Goal: Task Accomplishment & Management: Use online tool/utility

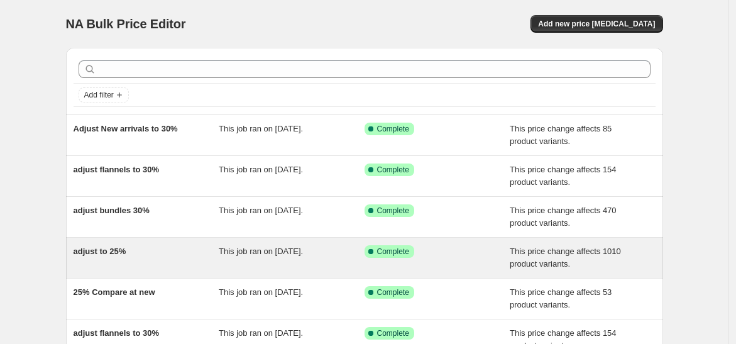
click at [160, 248] on div "adjust to 25%" at bounding box center [147, 257] width 146 height 25
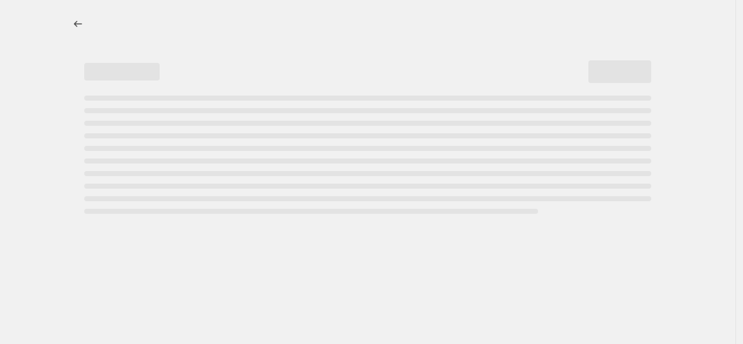
select select "pcap"
select select "no_change"
select select "collection"
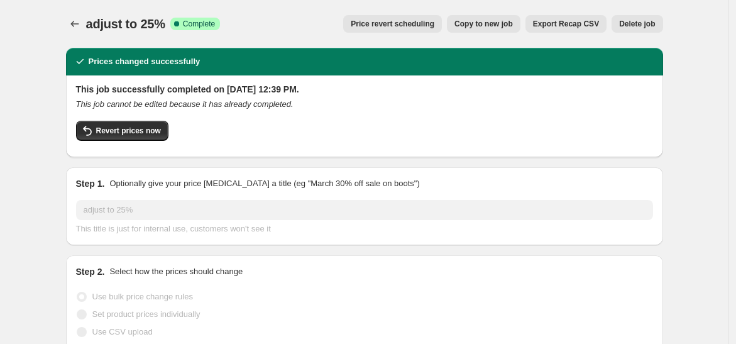
click at [484, 16] on button "Copy to new job" at bounding box center [484, 24] width 74 height 18
select select "pcap"
select select "no_change"
select select "collection"
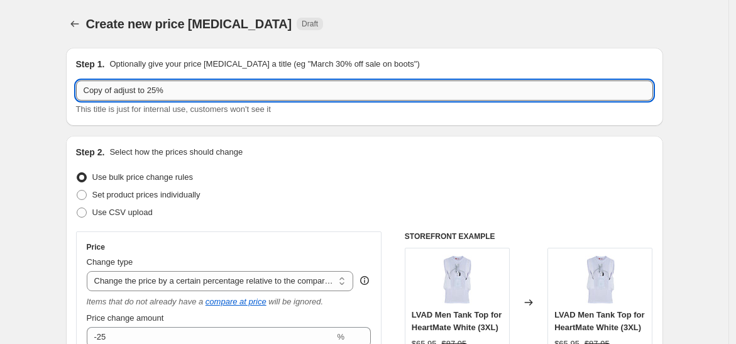
click at [118, 94] on input "Copy of adjust to 25%" at bounding box center [364, 90] width 577 height 20
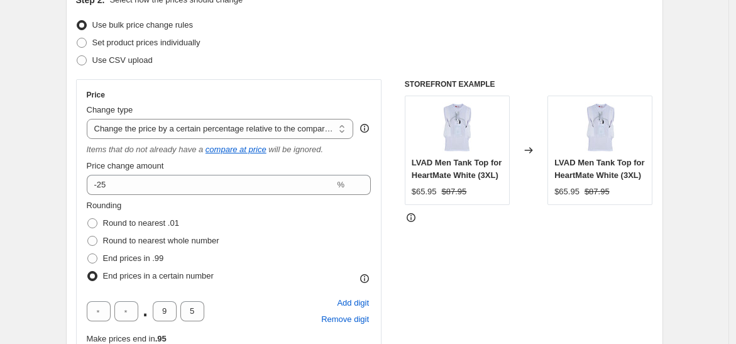
scroll to position [279, 0]
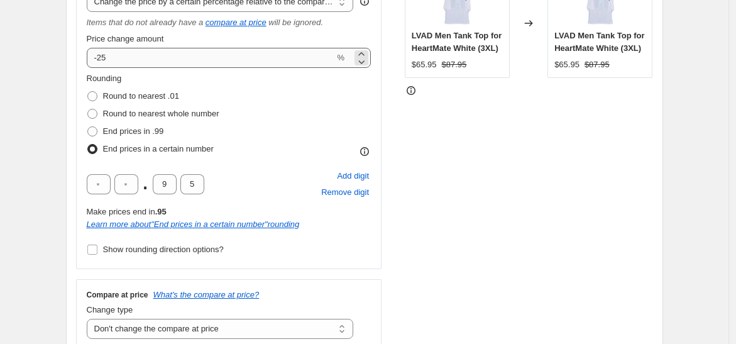
type input "adjust to 20%"
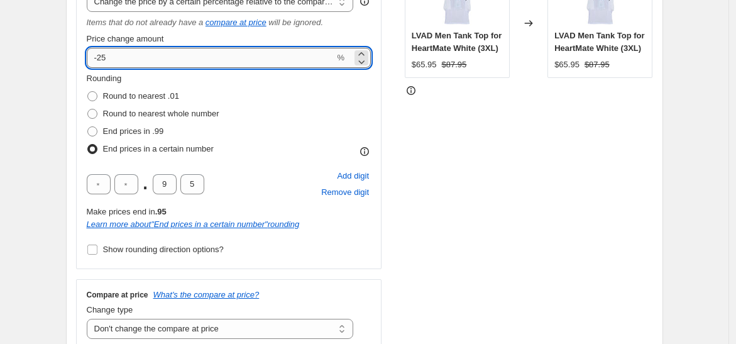
drag, startPoint x: 104, startPoint y: 58, endPoint x: 125, endPoint y: 58, distance: 20.8
click at [125, 58] on input "-25" at bounding box center [211, 58] width 248 height 20
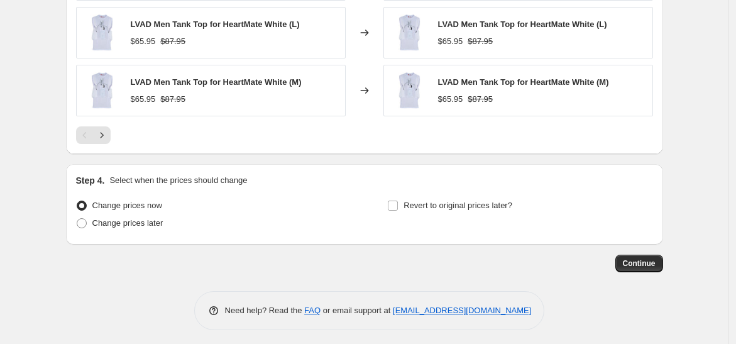
scroll to position [1141, 0]
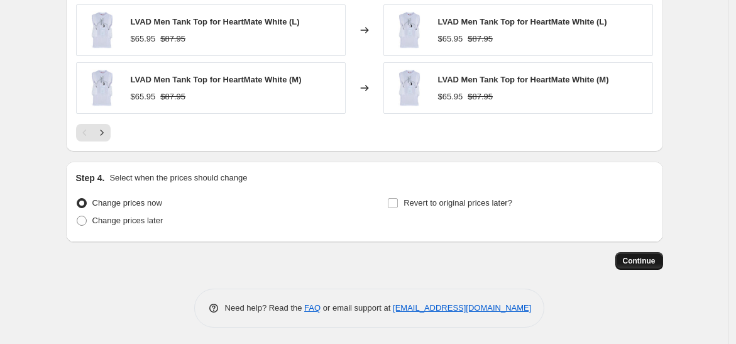
type input "-20"
click at [632, 257] on span "Continue" at bounding box center [639, 261] width 33 height 10
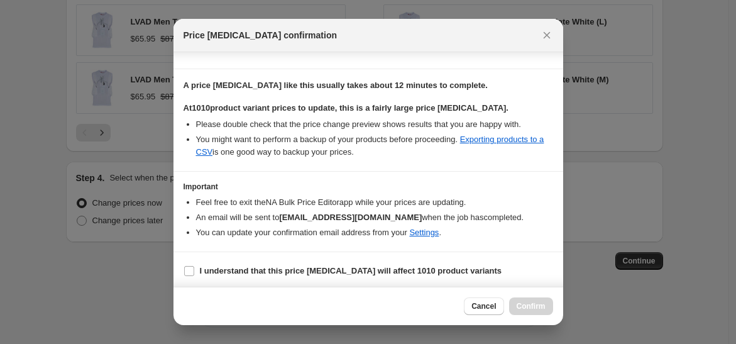
scroll to position [188, 0]
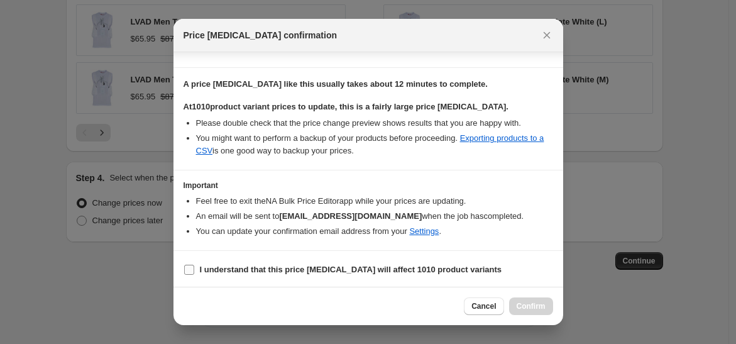
click at [253, 272] on b "I understand that this price change job will affect 1010 product variants" at bounding box center [351, 269] width 302 height 9
click at [194, 272] on input "I understand that this price change job will affect 1010 product variants" at bounding box center [189, 270] width 10 height 10
checkbox input "true"
click at [521, 305] on span "Confirm" at bounding box center [531, 306] width 29 height 10
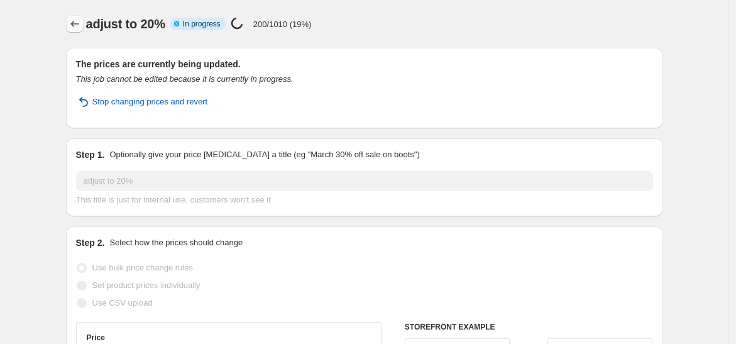
click at [79, 28] on icon "Price change jobs" at bounding box center [75, 24] width 13 height 13
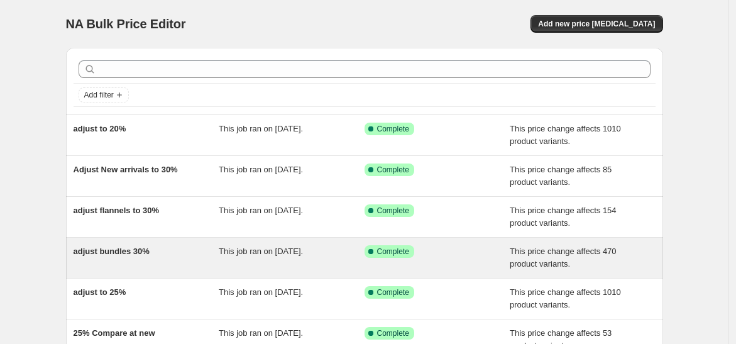
click at [170, 248] on div "adjust bundles 30%" at bounding box center [147, 257] width 146 height 25
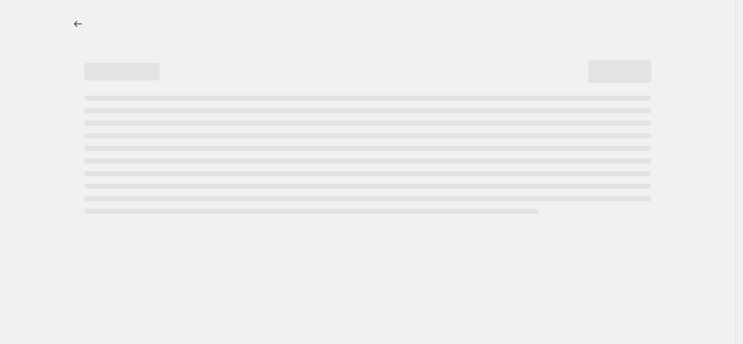
select select "pcap"
select select "no_change"
select select "collection"
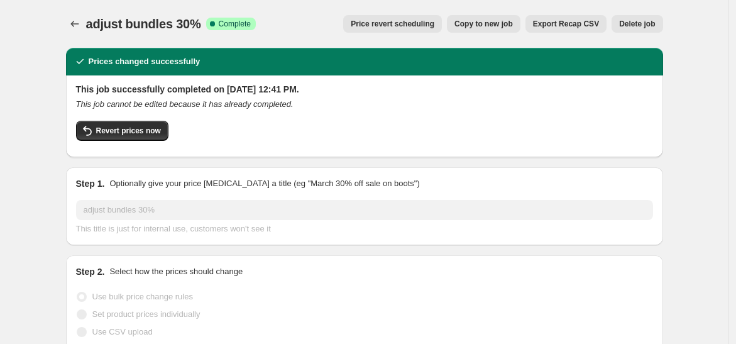
click at [501, 22] on span "Copy to new job" at bounding box center [484, 24] width 58 height 10
select select "pcap"
select select "no_change"
select select "collection"
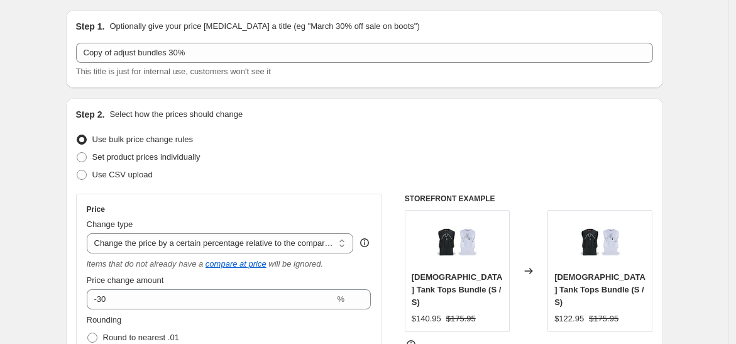
scroll to position [140, 0]
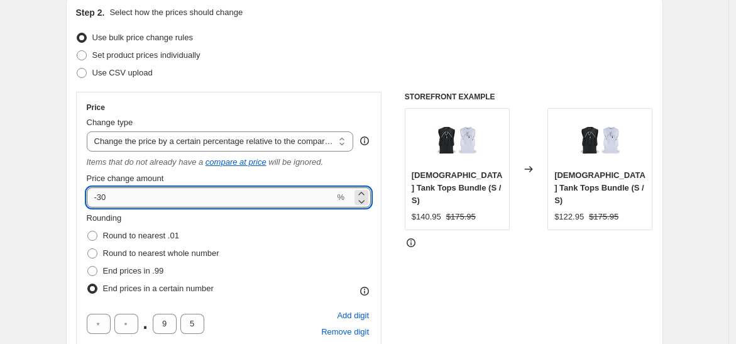
drag, startPoint x: 102, startPoint y: 197, endPoint x: 118, endPoint y: 194, distance: 16.8
click at [118, 194] on input "-30" at bounding box center [211, 197] width 248 height 20
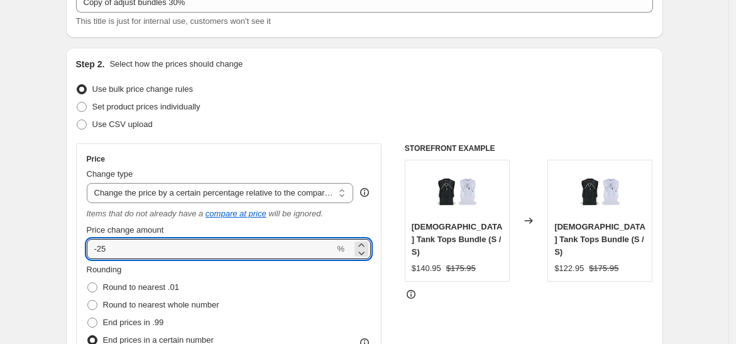
scroll to position [0, 0]
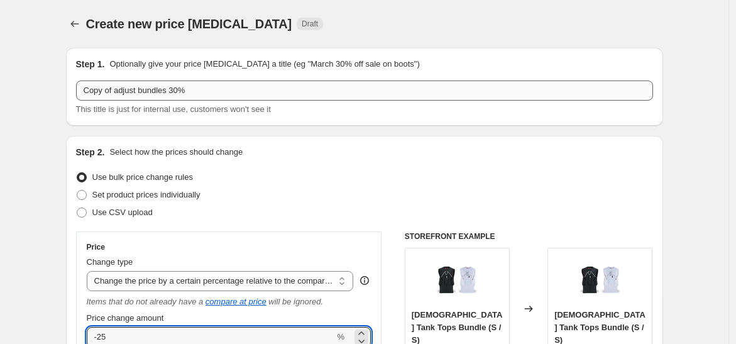
type input "-25"
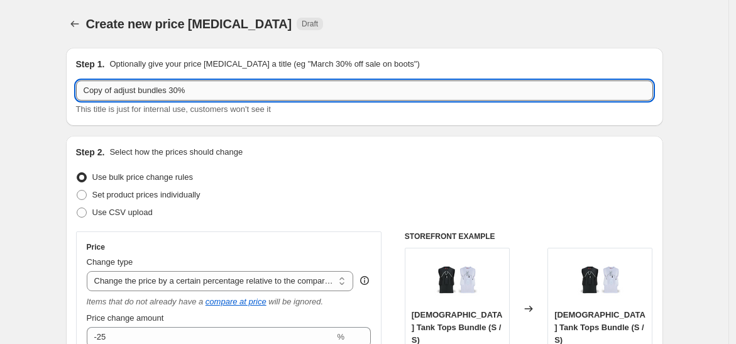
drag, startPoint x: 172, startPoint y: 92, endPoint x: 182, endPoint y: 88, distance: 10.2
click at [182, 88] on input "Copy of adjust bundles 30%" at bounding box center [364, 90] width 577 height 20
click at [114, 90] on input "Copy of adjust bundles 25%" at bounding box center [364, 90] width 577 height 20
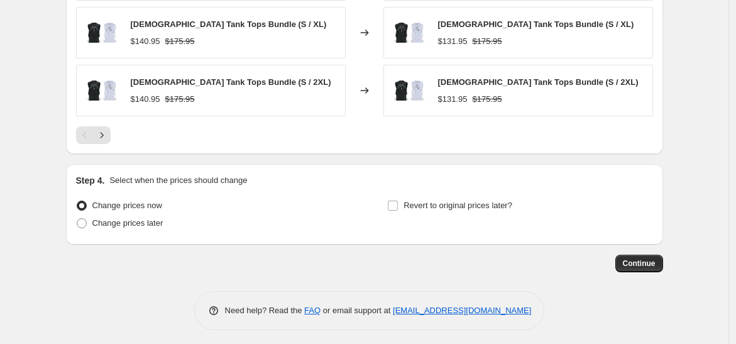
scroll to position [1141, 0]
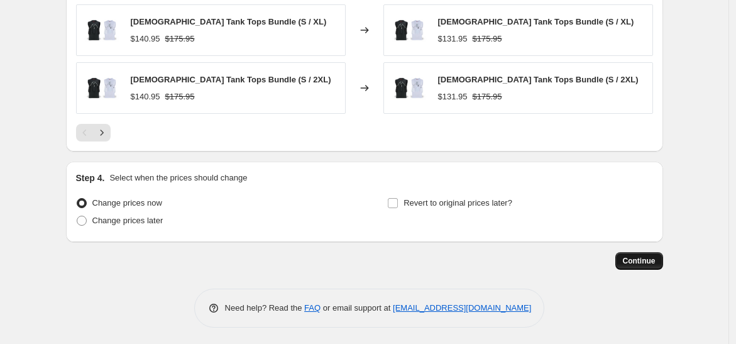
type input "adjust bundles 25%"
click at [635, 256] on span "Continue" at bounding box center [639, 261] width 33 height 10
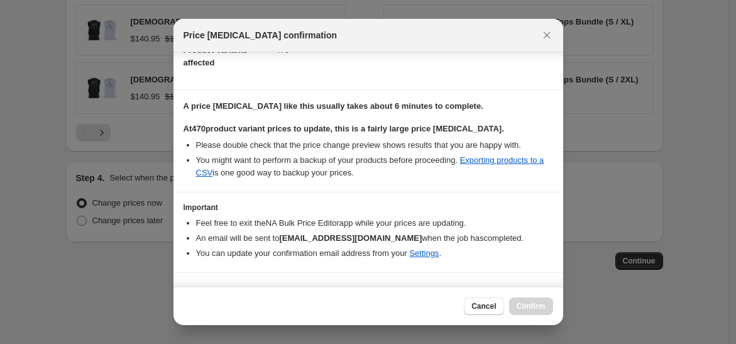
scroll to position [188, 0]
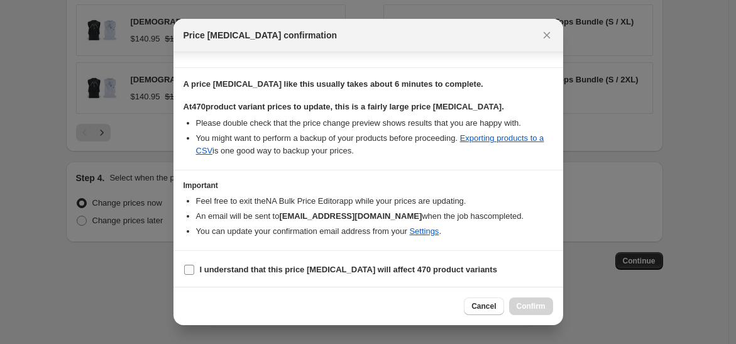
click at [230, 266] on b "I understand that this price change job will affect 470 product variants" at bounding box center [348, 269] width 297 height 9
click at [194, 266] on input "I understand that this price change job will affect 470 product variants" at bounding box center [189, 270] width 10 height 10
checkbox input "true"
click at [531, 301] on span "Confirm" at bounding box center [531, 306] width 29 height 10
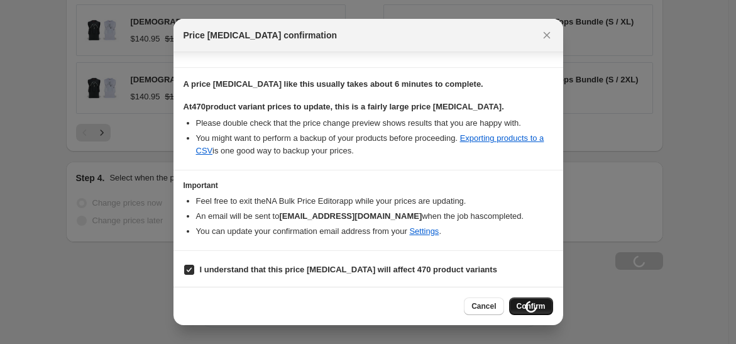
type input "adjust bundles 25%"
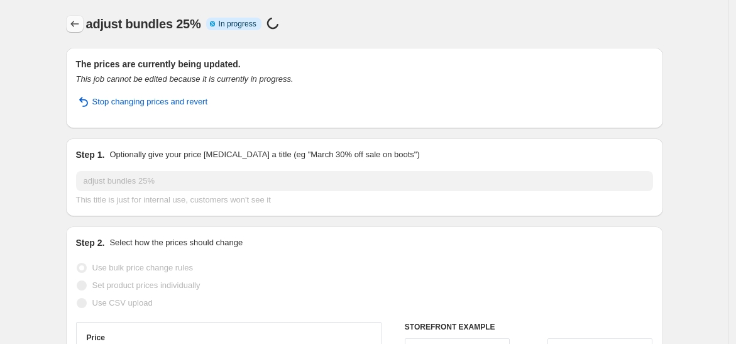
click at [77, 27] on icon "Price change jobs" at bounding box center [75, 24] width 13 height 13
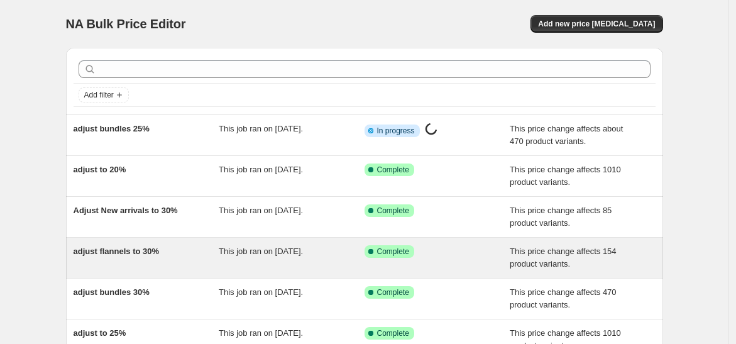
click at [149, 258] on div "adjust flannels to 30%" at bounding box center [147, 257] width 146 height 25
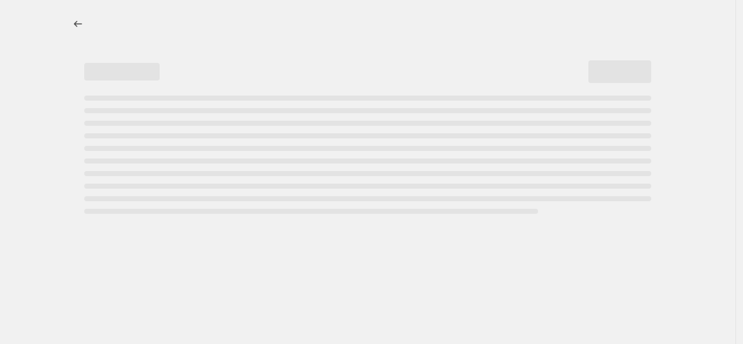
select select "pcap"
select select "no_change"
select select "collection"
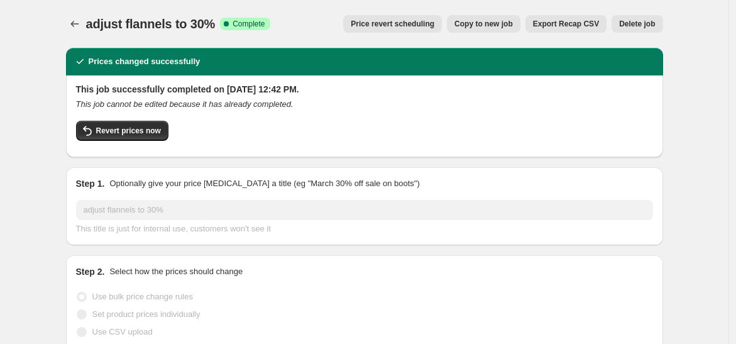
click at [481, 25] on span "Copy to new job" at bounding box center [484, 24] width 58 height 10
select select "pcap"
select select "no_change"
select select "collection"
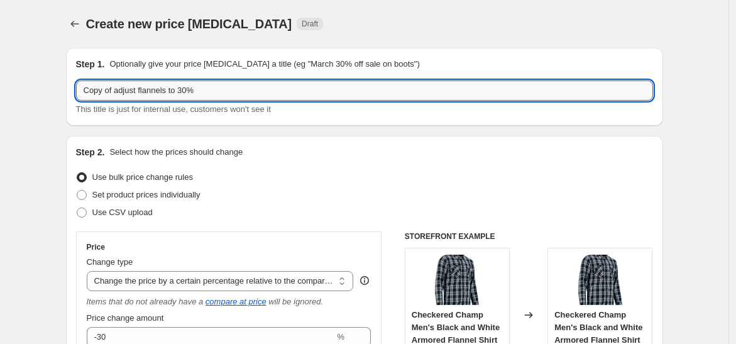
click at [119, 94] on input "Copy of adjust flannels to 30%" at bounding box center [364, 90] width 577 height 20
click at [158, 90] on input "adjust flannels to 30%" at bounding box center [364, 90] width 577 height 20
type input "adjust flannels to %"
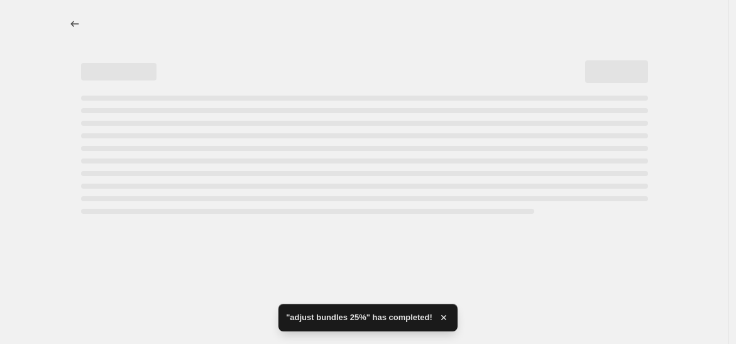
select select "pcap"
select select "no_change"
select select "collection"
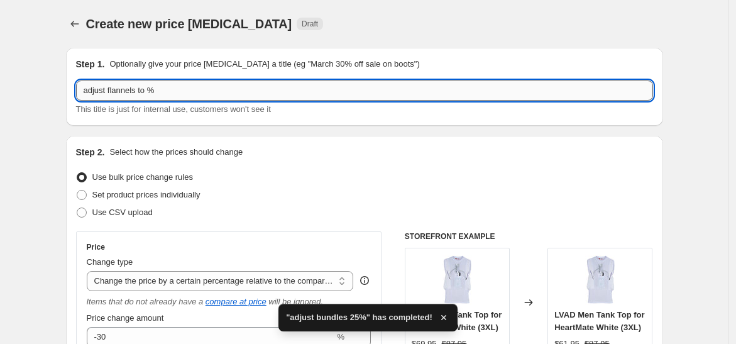
click at [151, 91] on input "adjust flannels to %" at bounding box center [364, 90] width 577 height 20
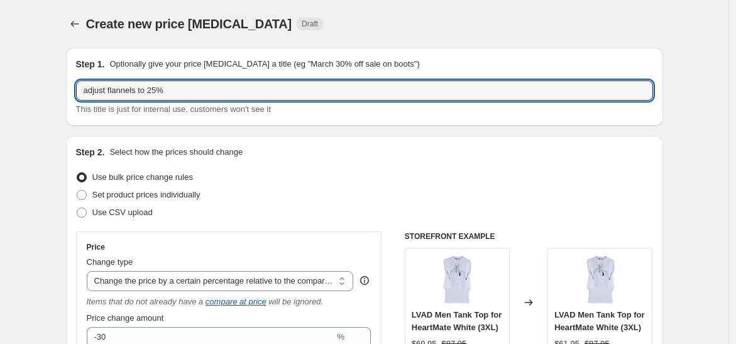
scroll to position [70, 0]
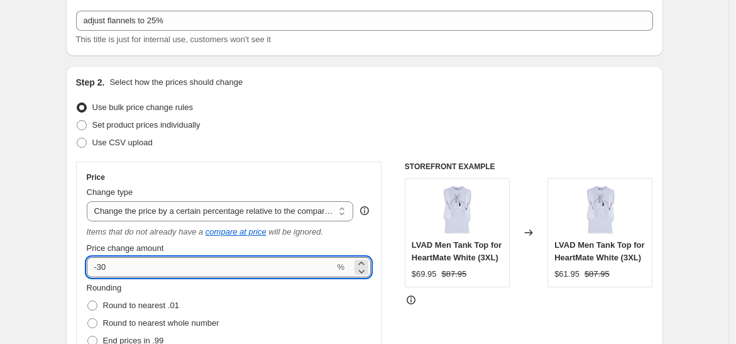
drag, startPoint x: 101, startPoint y: 265, endPoint x: 121, endPoint y: 265, distance: 20.1
click at [121, 265] on input "-30" at bounding box center [211, 267] width 248 height 20
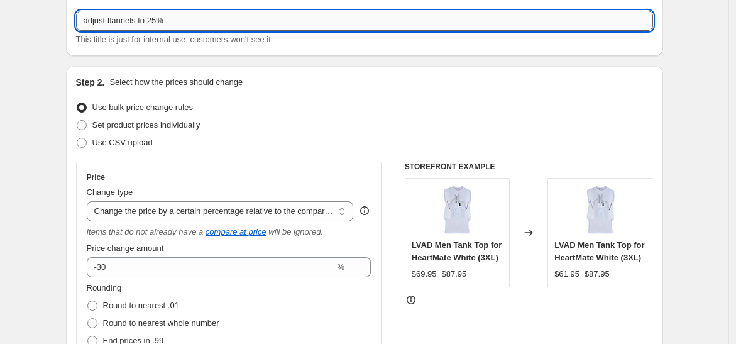
drag, startPoint x: 152, startPoint y: 23, endPoint x: 158, endPoint y: 20, distance: 7.0
click at [158, 20] on input "adjust flannels to 25%" at bounding box center [364, 21] width 577 height 20
type input "adjust flannels to 30%"
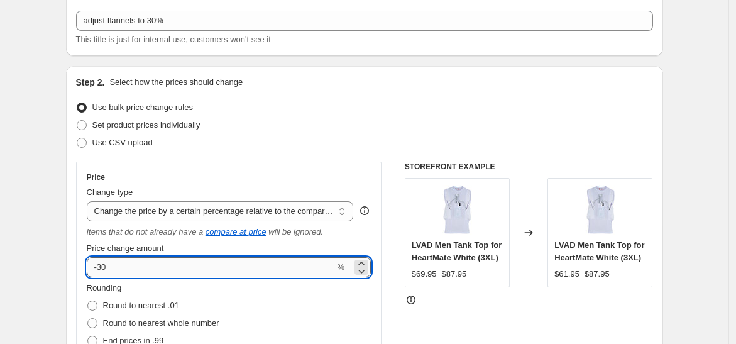
click at [126, 263] on input "-30" at bounding box center [211, 267] width 248 height 20
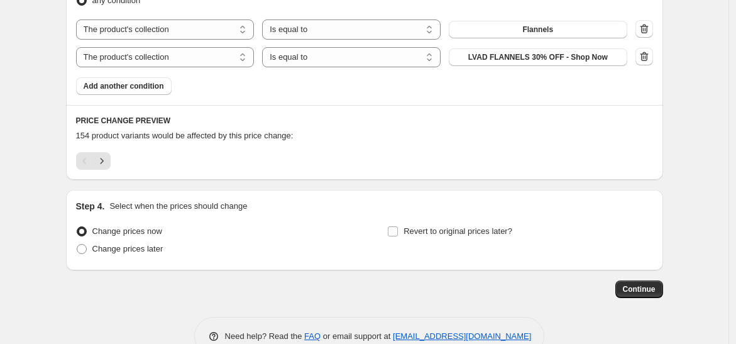
scroll to position [882, 0]
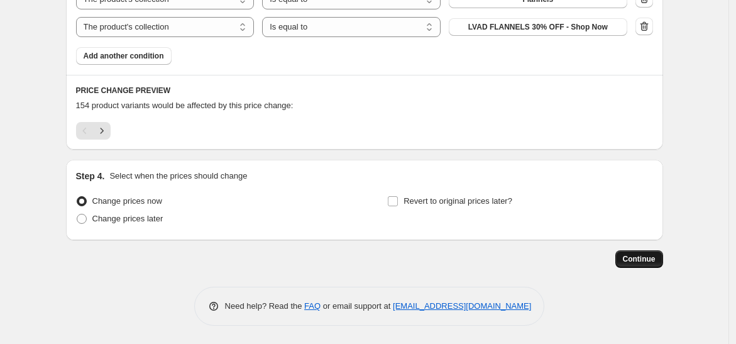
click at [640, 260] on span "Continue" at bounding box center [639, 259] width 33 height 10
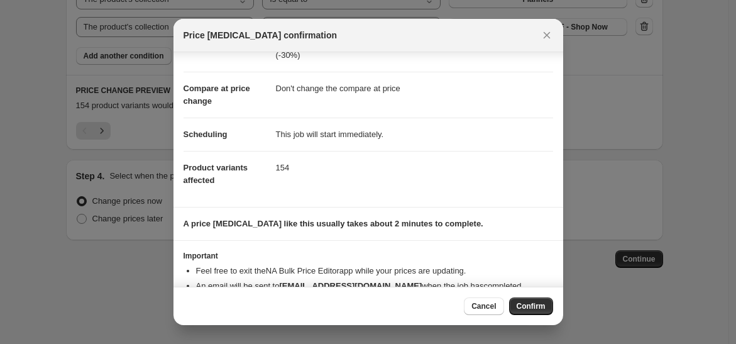
scroll to position [80, 0]
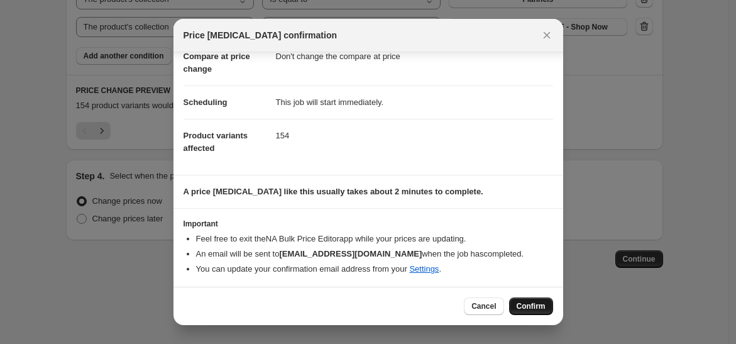
click at [526, 306] on span "Confirm" at bounding box center [531, 306] width 29 height 10
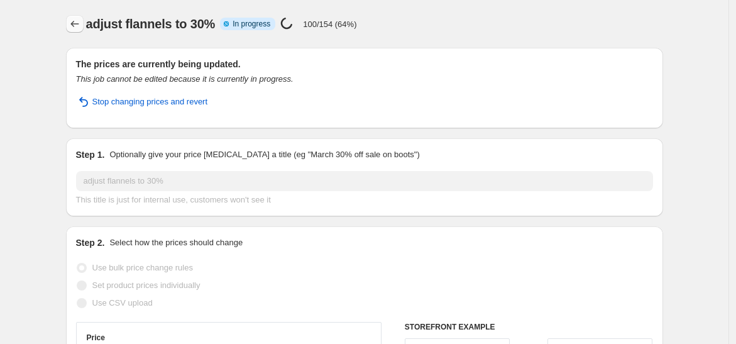
click at [79, 29] on icon "Price change jobs" at bounding box center [75, 24] width 13 height 13
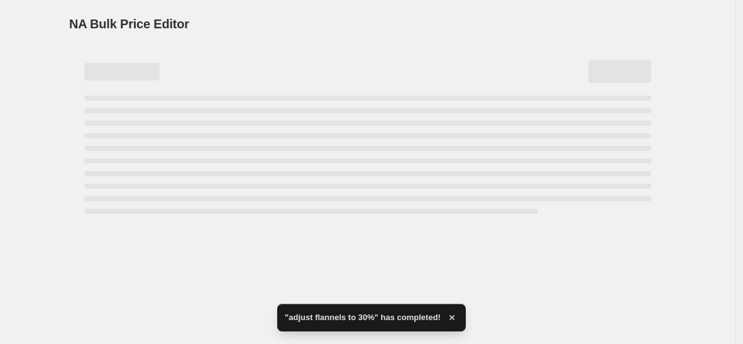
click at [141, 263] on div "NA Bulk Price Editor. This page is ready NA Bulk Price Editor" at bounding box center [368, 172] width 736 height 344
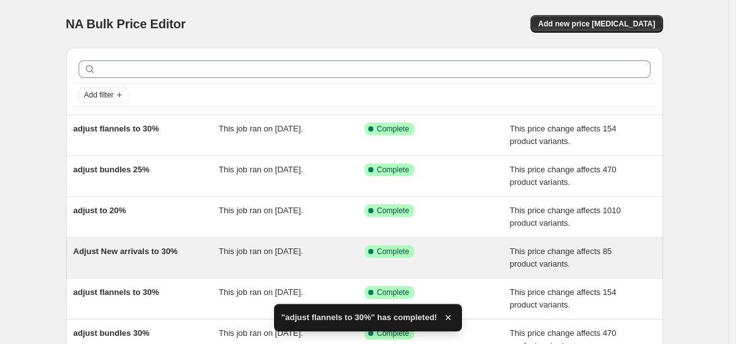
click at [152, 268] on div "Adjust New arrivals to 30%" at bounding box center [147, 257] width 146 height 25
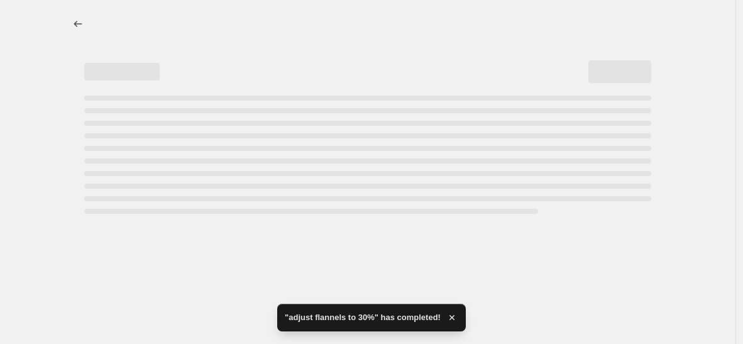
select select "pcap"
select select "no_change"
select select "collection"
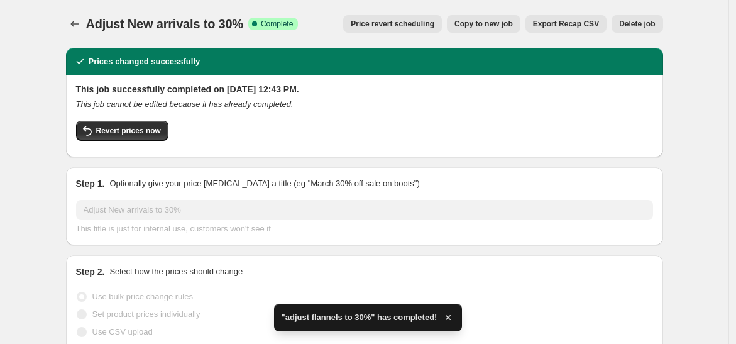
click at [476, 18] on button "Copy to new job" at bounding box center [484, 24] width 74 height 18
select select "pcap"
select select "no_change"
select select "collection"
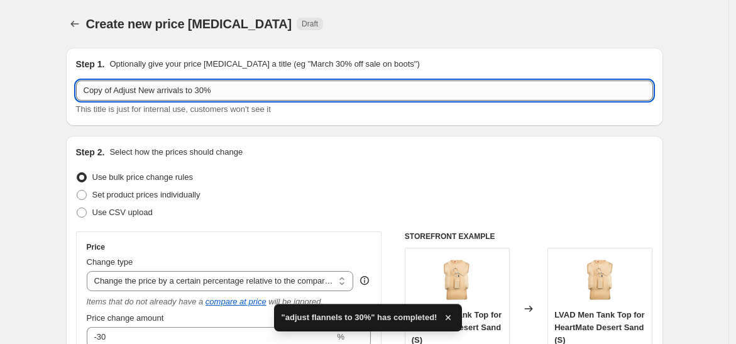
click at [142, 88] on input "Copy of Adjust New arrivals to 30%" at bounding box center [364, 90] width 577 height 20
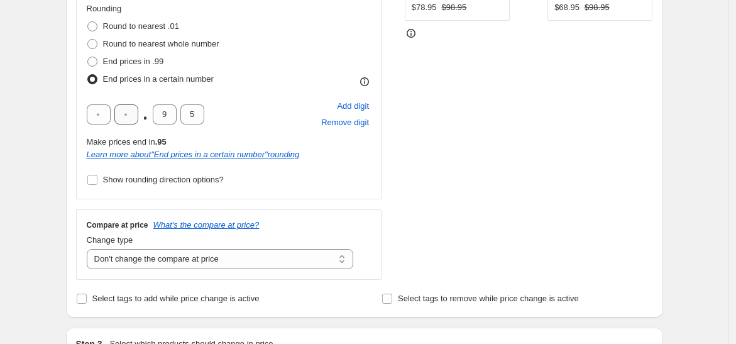
scroll to position [140, 0]
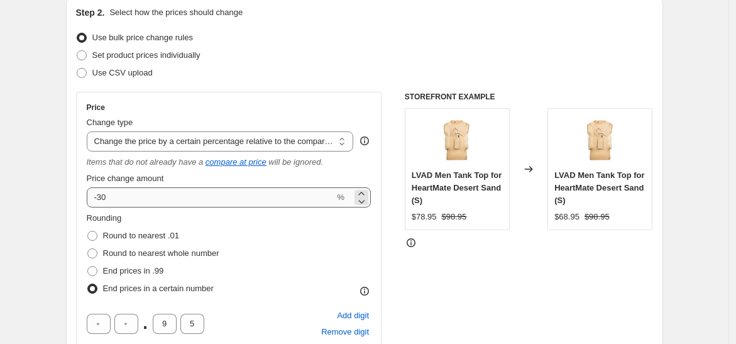
type input "New arrivals to 30%"
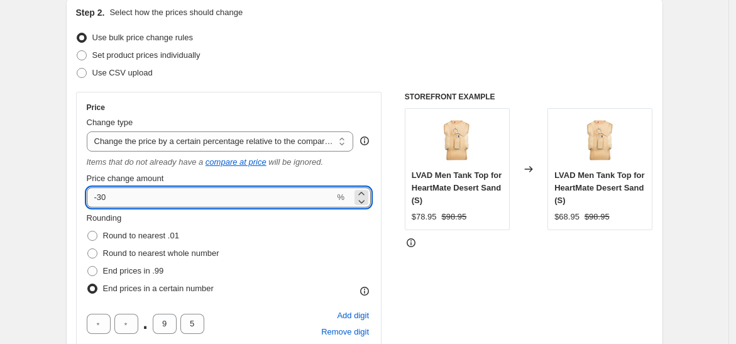
drag, startPoint x: 101, startPoint y: 199, endPoint x: 113, endPoint y: 200, distance: 12.6
click at [113, 200] on input "-30" at bounding box center [211, 197] width 248 height 20
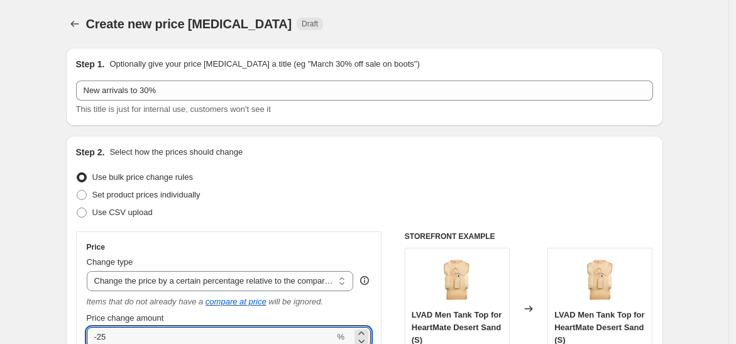
scroll to position [70, 0]
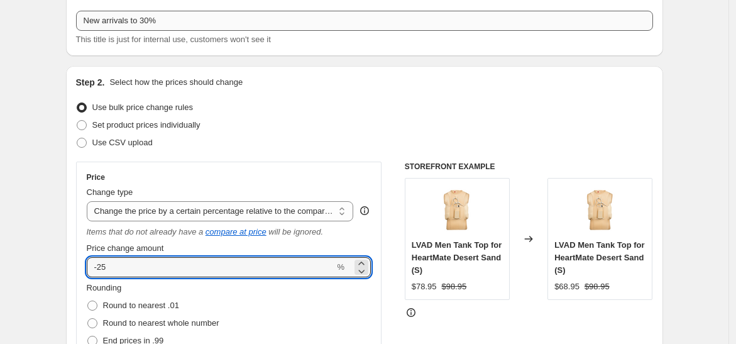
type input "-25"
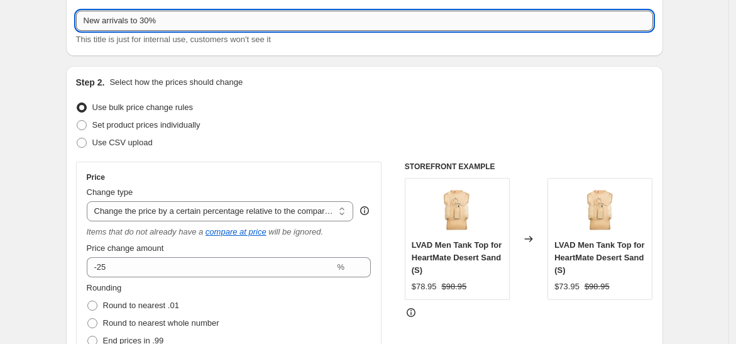
drag, startPoint x: 142, startPoint y: 21, endPoint x: 152, endPoint y: 21, distance: 10.1
click at [152, 21] on input "New arrivals to 30%" at bounding box center [364, 21] width 577 height 20
type input "New arrivals to 25%"
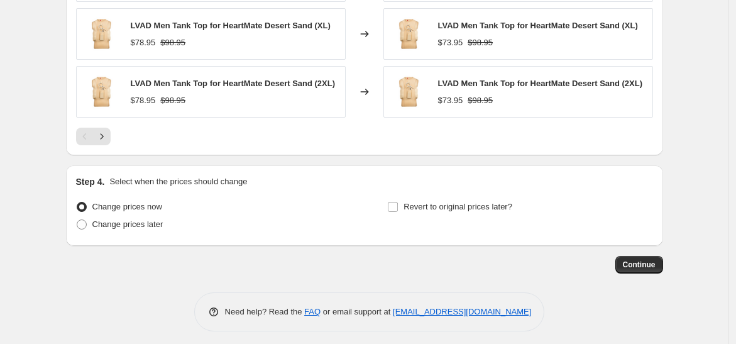
scroll to position [1141, 0]
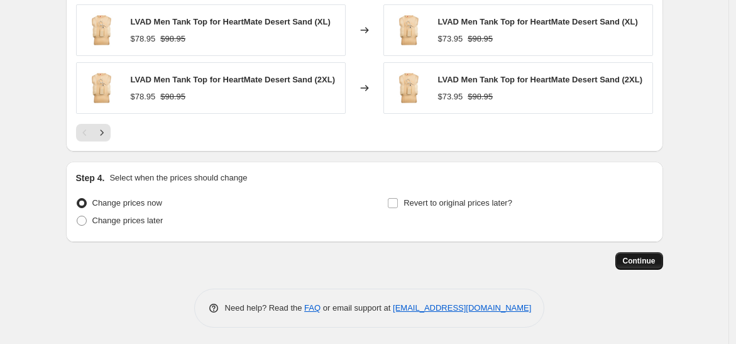
click at [640, 260] on span "Continue" at bounding box center [639, 261] width 33 height 10
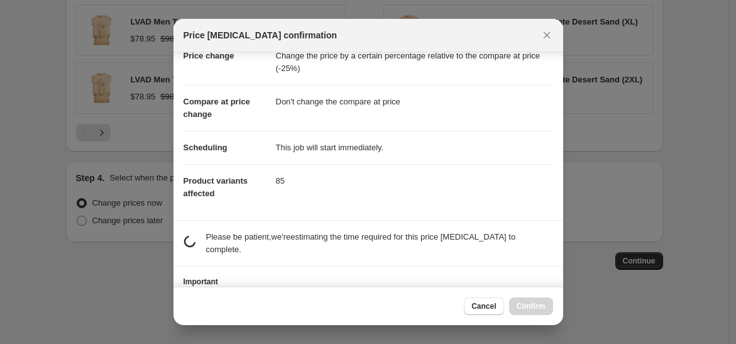
scroll to position [80, 0]
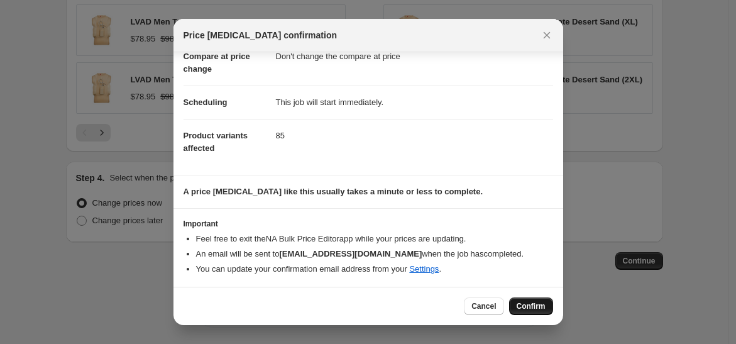
click at [524, 305] on span "Confirm" at bounding box center [531, 306] width 29 height 10
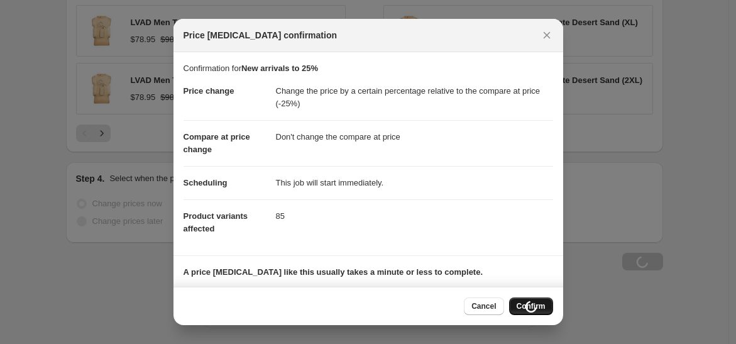
scroll to position [1141, 0]
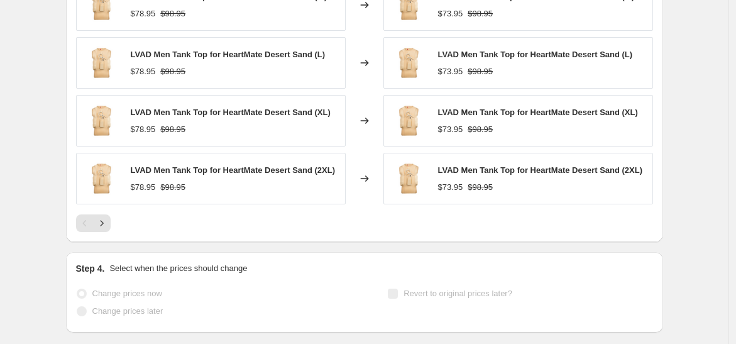
select select "pcap"
select select "no_change"
select select "collection"
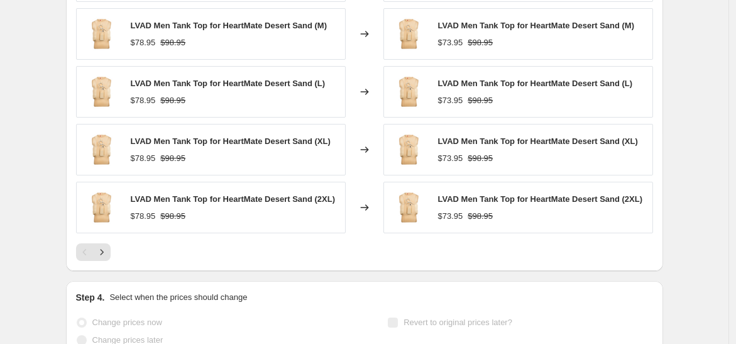
scroll to position [0, 0]
